Goal: Task Accomplishment & Management: Use online tool/utility

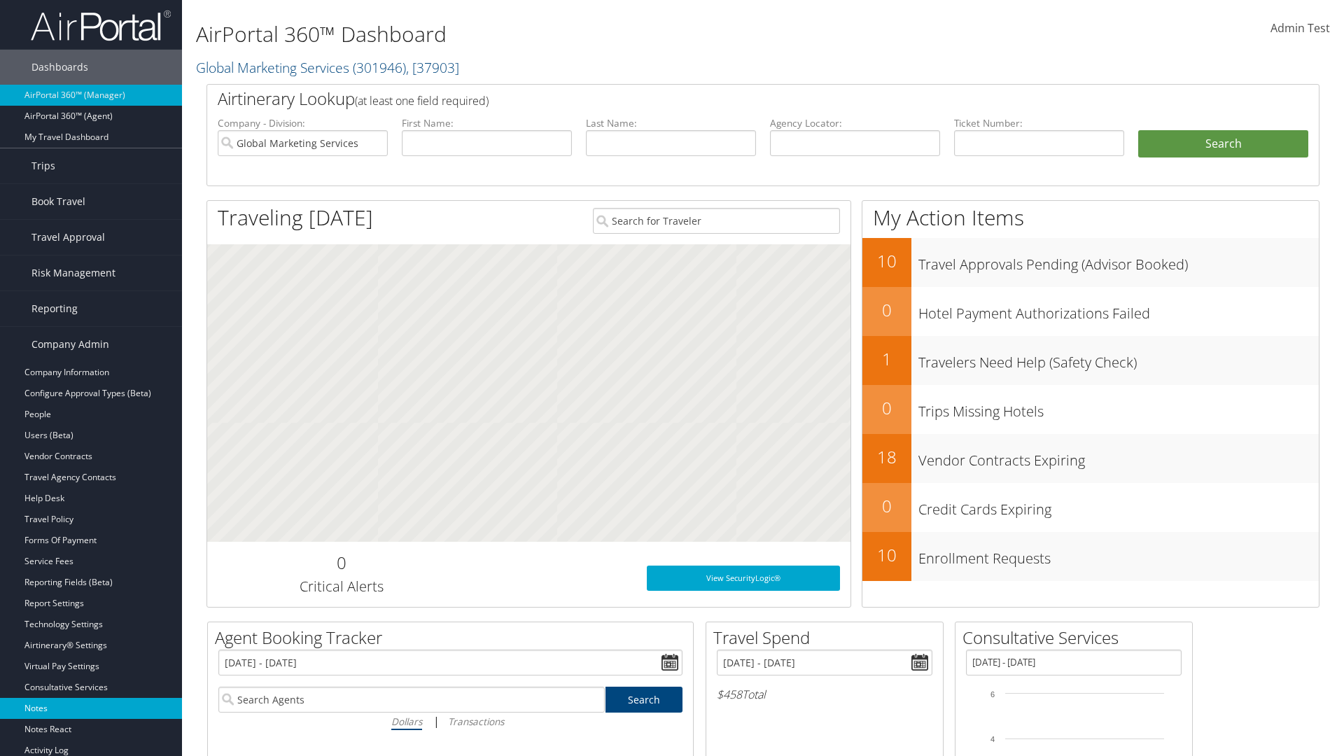
click at [91, 708] on link "Notes" at bounding box center [91, 708] width 182 height 21
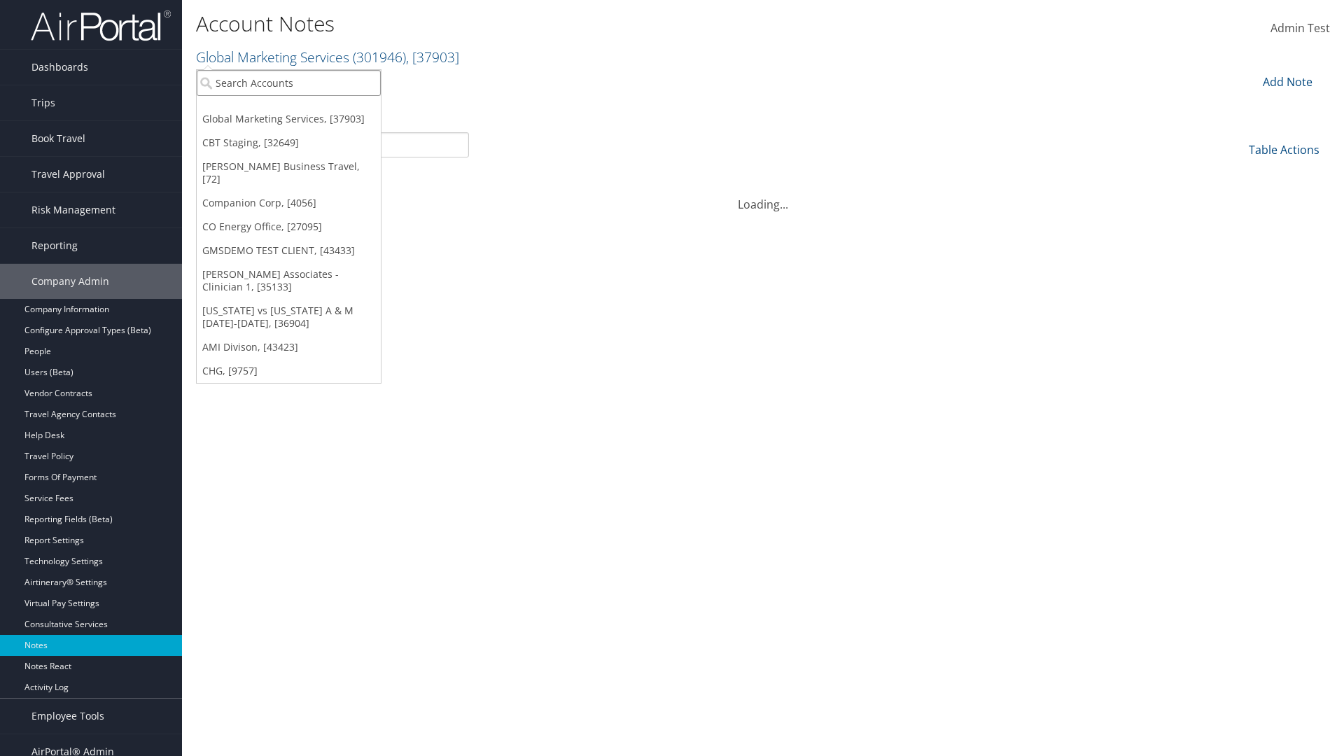
click at [288, 83] on input "search" at bounding box center [289, 83] width 184 height 26
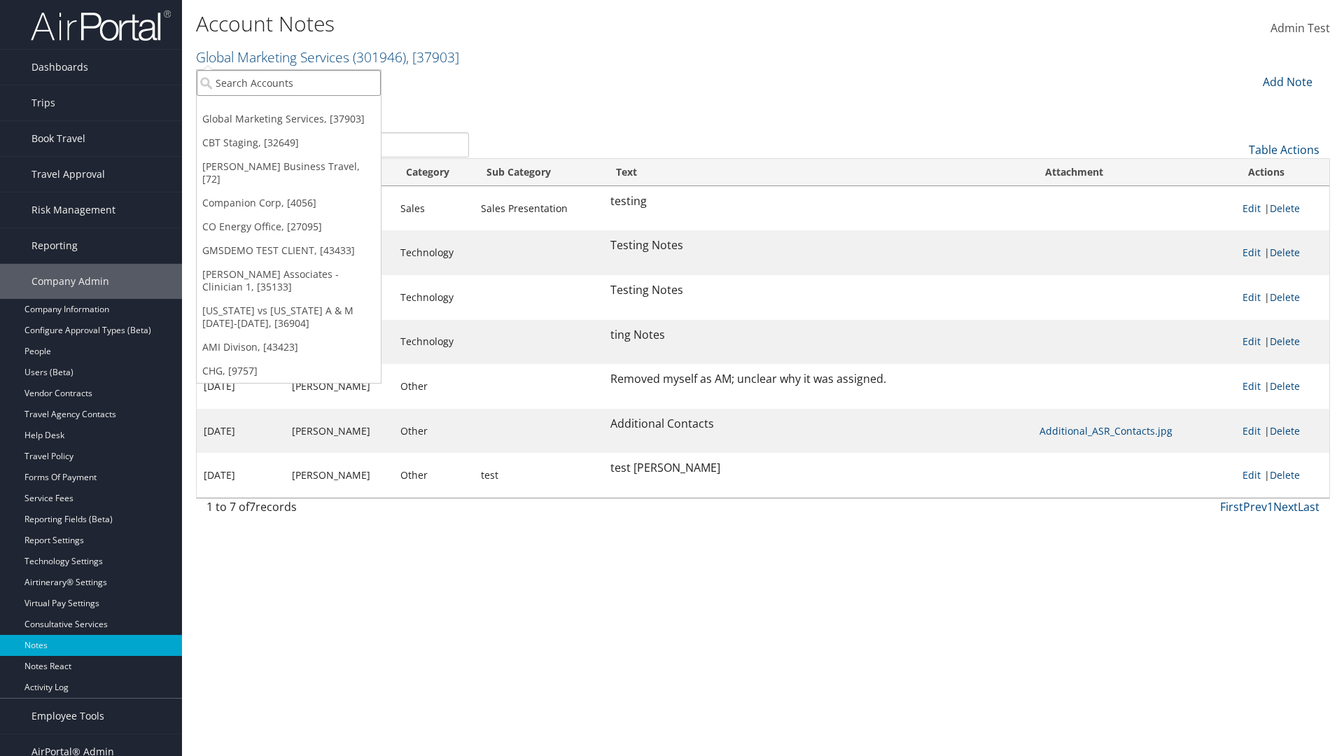
type input "Global Marketing Services"
click at [302, 108] on div "Global Marketing Services (301946), [37903]" at bounding box center [301, 108] width 225 height 13
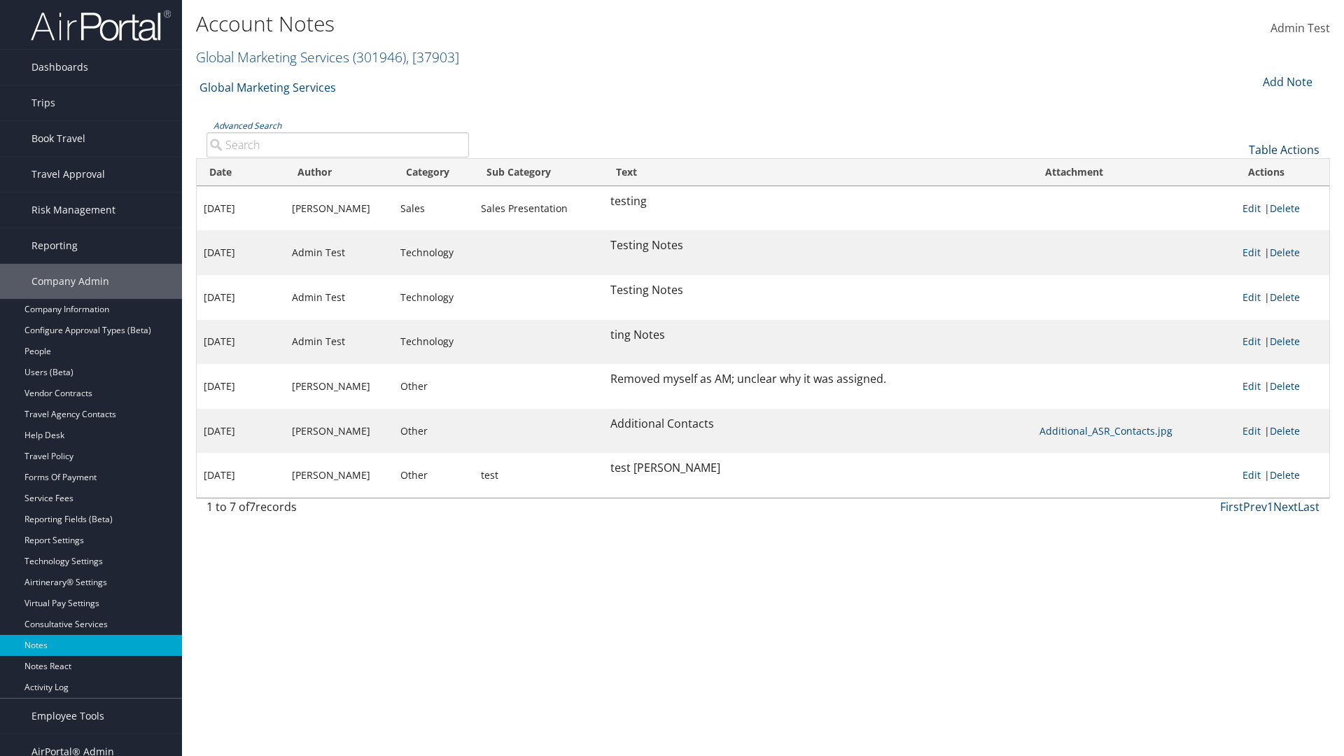
click at [1284, 149] on link "Table Actions" at bounding box center [1284, 149] width 71 height 15
click at [1237, 195] on link "Column Visibility" at bounding box center [1237, 195] width 184 height 24
